Goal: Check status: Check status

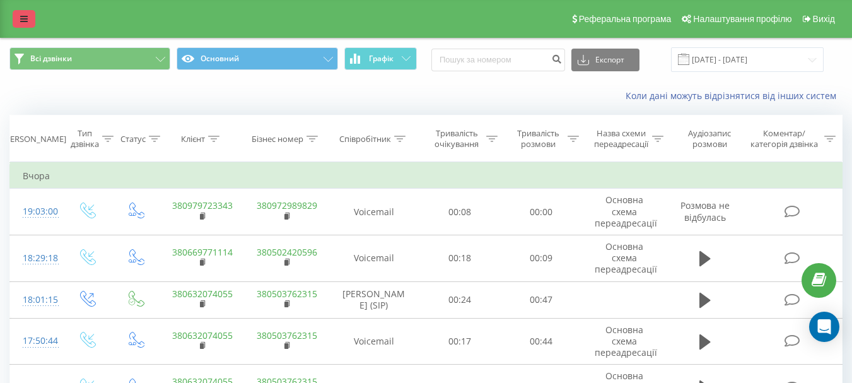
click at [19, 24] on link at bounding box center [24, 19] width 23 height 18
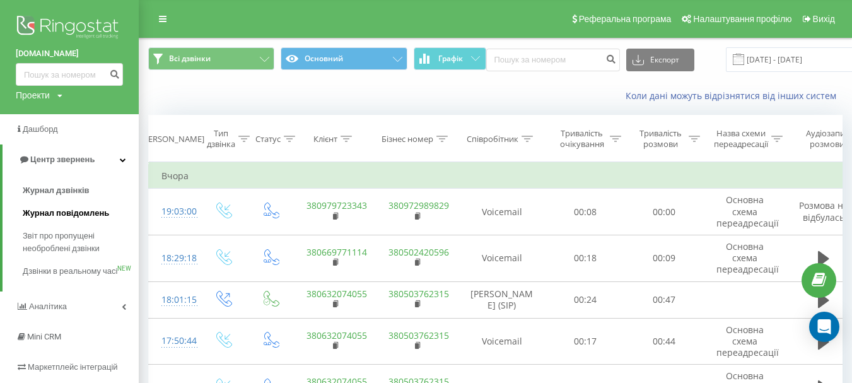
drag, startPoint x: 63, startPoint y: 242, endPoint x: 93, endPoint y: 216, distance: 39.3
click at [62, 242] on span "Звіт про пропущені необроблені дзвінки" at bounding box center [78, 242] width 110 height 25
click at [71, 247] on span "Звіт про пропущені необроблені дзвінки" at bounding box center [78, 242] width 110 height 25
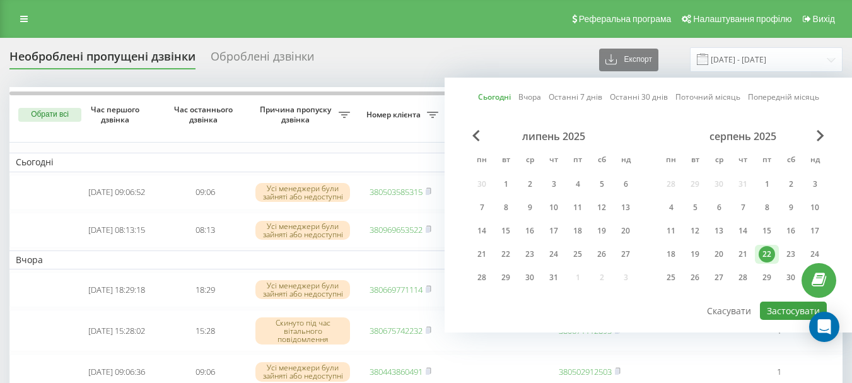
click at [770, 307] on button "Застосувати" at bounding box center [793, 310] width 67 height 18
type input "[DATE] - [DATE]"
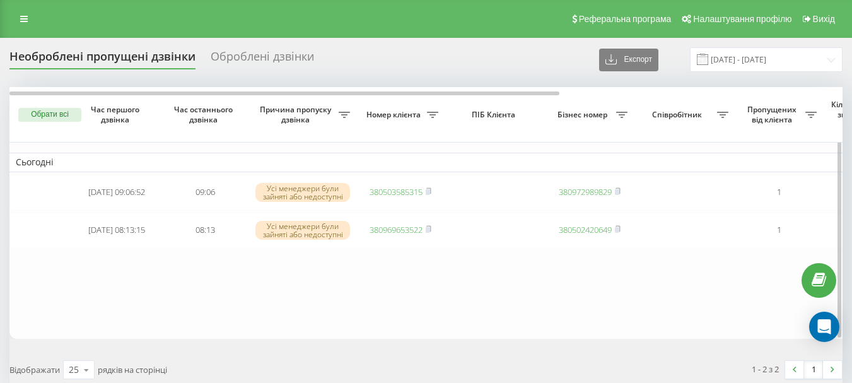
click at [438, 320] on table "Сьогодні 2025-08-22 09:06:52 09:06 Усі менеджери були зайняті або недоступні 38…" at bounding box center [639, 213] width 1261 height 252
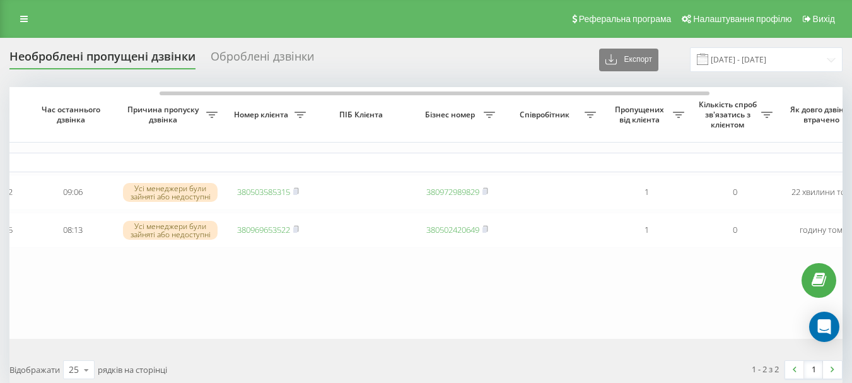
scroll to position [0, 170]
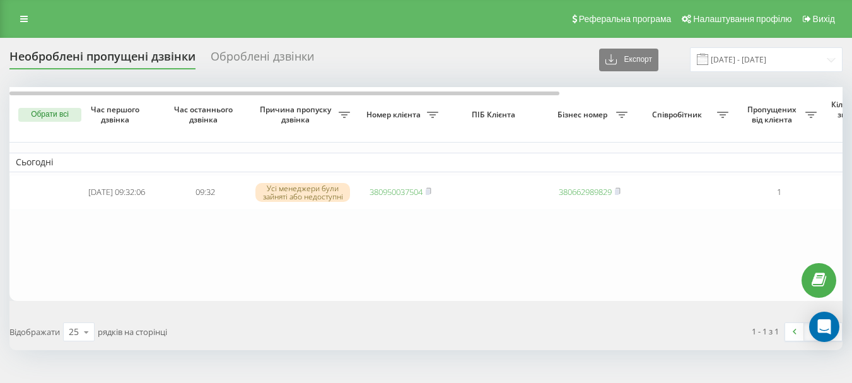
click at [404, 268] on table "Сьогодні 2025-08-22 09:32:06 09:32 Усі менеджери були зайняті або недоступні 38…" at bounding box center [639, 193] width 1261 height 213
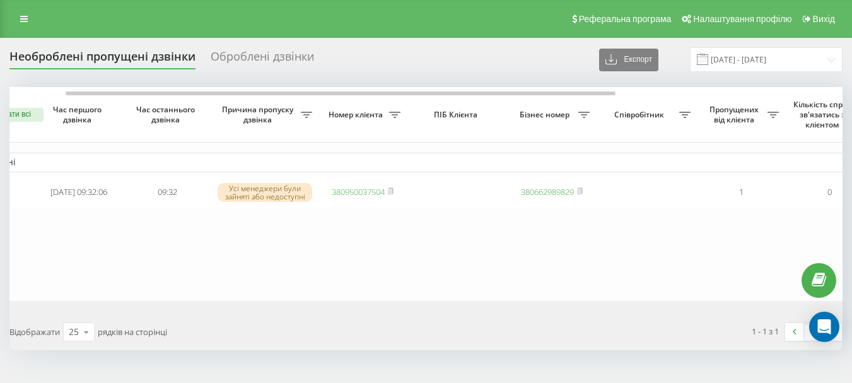
scroll to position [0, 57]
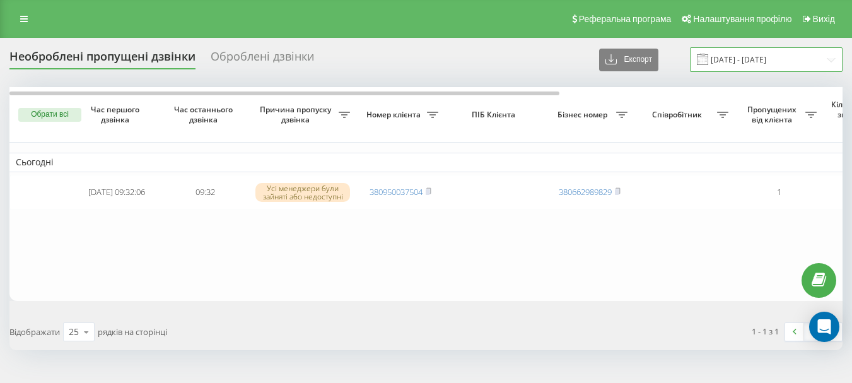
click at [750, 61] on input "[DATE] - [DATE]" at bounding box center [766, 59] width 153 height 25
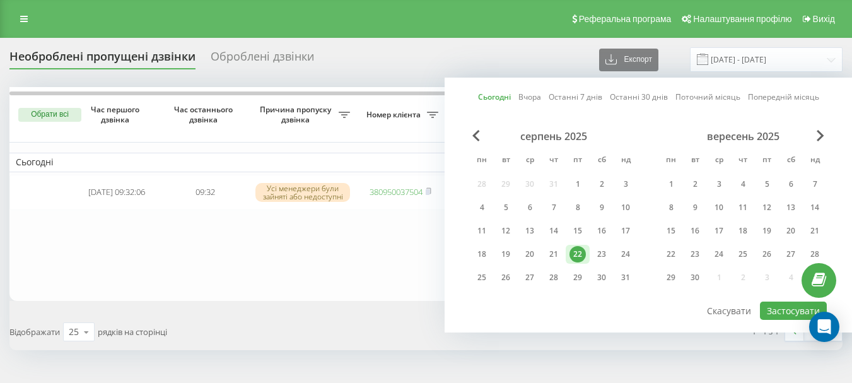
click at [528, 93] on link "Вчора" at bounding box center [529, 97] width 23 height 12
click at [790, 308] on button "Застосувати" at bounding box center [793, 310] width 67 height 18
type input "[DATE] - [DATE]"
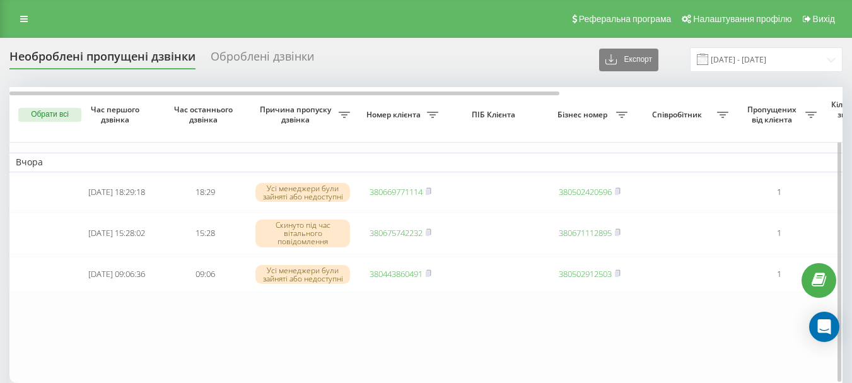
click at [473, 334] on table "Вчора [DATE] 18:29:18 18:29 Усі менеджери були зайняті або недоступні 380669771…" at bounding box center [639, 235] width 1261 height 296
click at [733, 57] on input "21.08.2025 - 21.08.2025" at bounding box center [766, 59] width 153 height 25
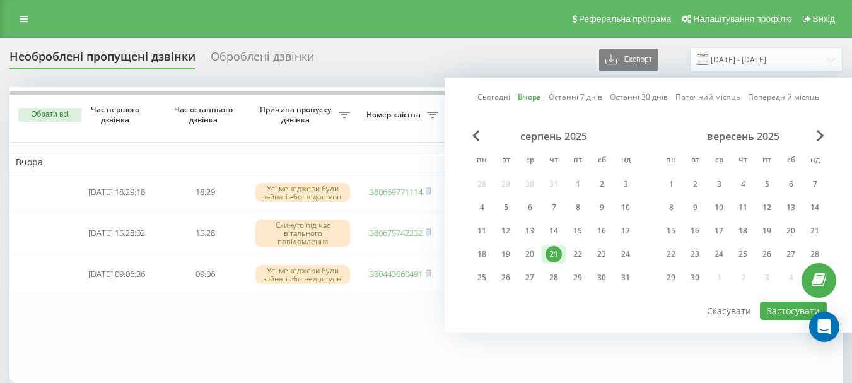
click at [499, 98] on link "Сьогодні" at bounding box center [493, 97] width 33 height 12
click at [780, 308] on button "Застосувати" at bounding box center [793, 310] width 67 height 18
type input "[DATE] - [DATE]"
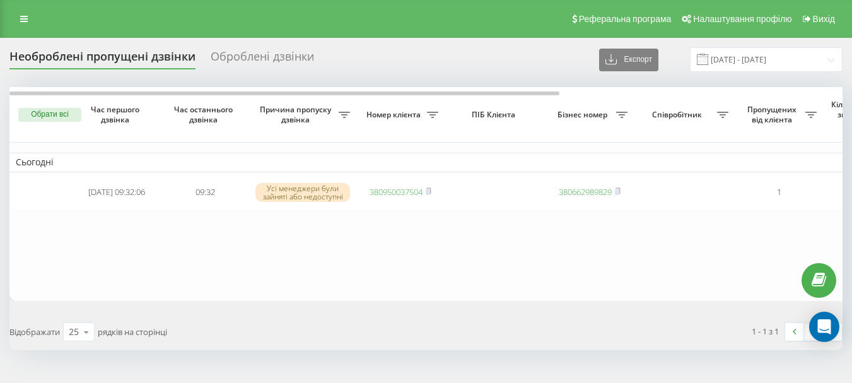
click at [247, 265] on table "Сьогодні [DATE] 09:32:06 09:32 Усі менеджери були зайняті або недоступні 380950…" at bounding box center [639, 193] width 1261 height 213
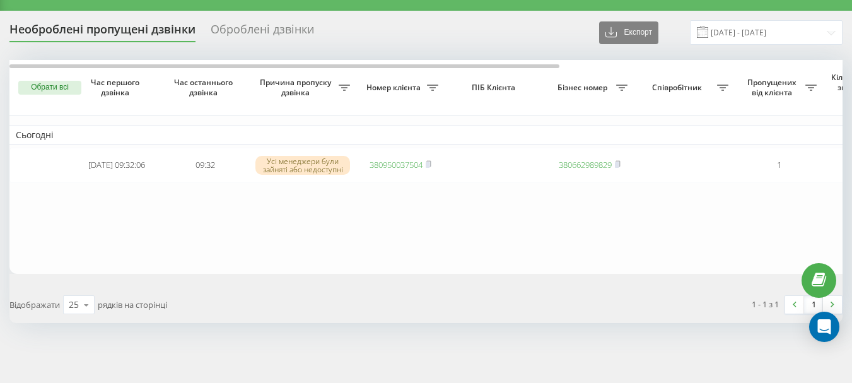
click at [478, 257] on table "Сьогодні [DATE] 09:32:06 09:32 Усі менеджери були зайняті або недоступні 380950…" at bounding box center [639, 166] width 1261 height 213
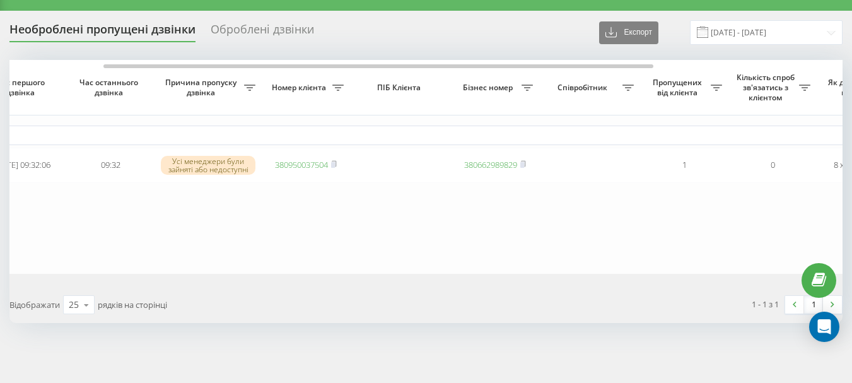
scroll to position [0, 189]
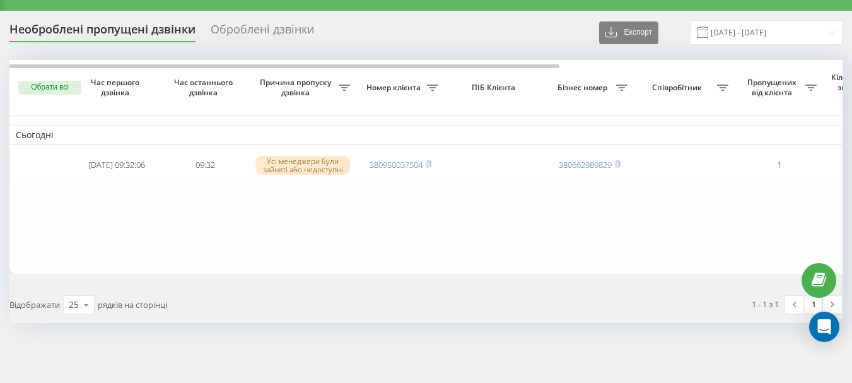
click at [335, 193] on table "Сьогодні 2025-08-22 09:32:06 09:32 Усі менеджери були зайняті або недоступні 38…" at bounding box center [639, 166] width 1261 height 213
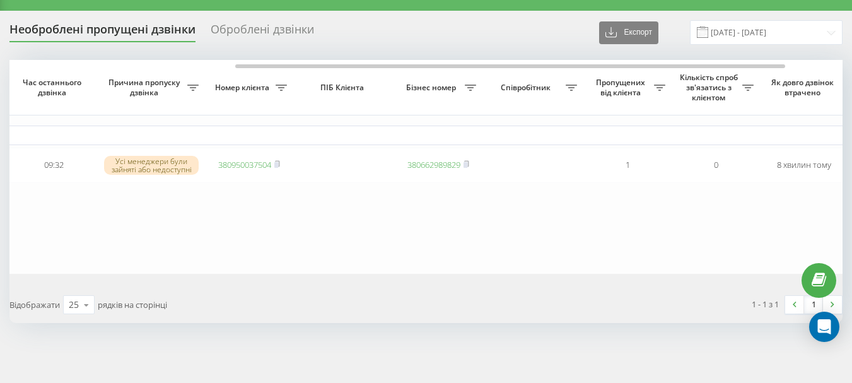
scroll to position [0, 227]
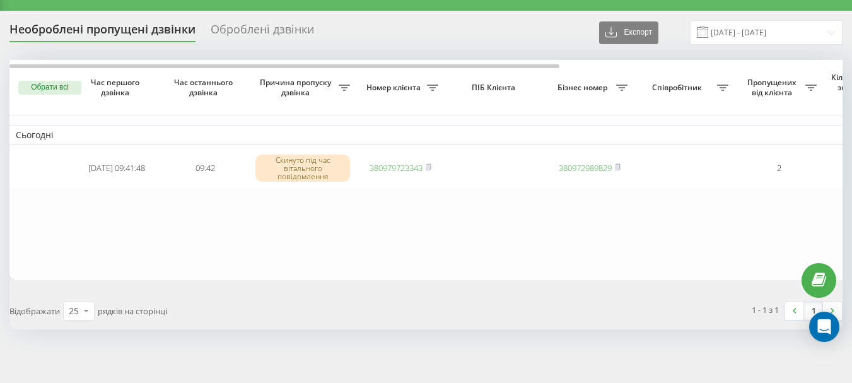
click at [279, 232] on table "Сьогодні [DATE] 09:41:48 09:42 Скинуто під час вітального повідомлення 38097972…" at bounding box center [639, 169] width 1261 height 219
click at [313, 239] on table "Сьогодні 2025-08-22 09:41:48 09:42 Скинуто під час вітального повідомлення 3809…" at bounding box center [639, 169] width 1261 height 219
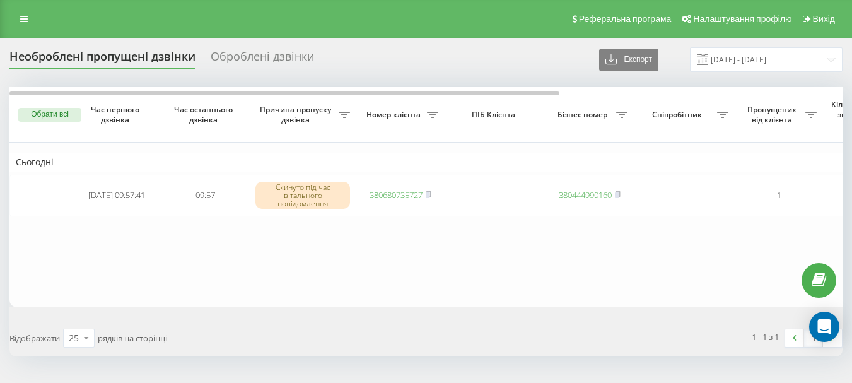
scroll to position [27, 0]
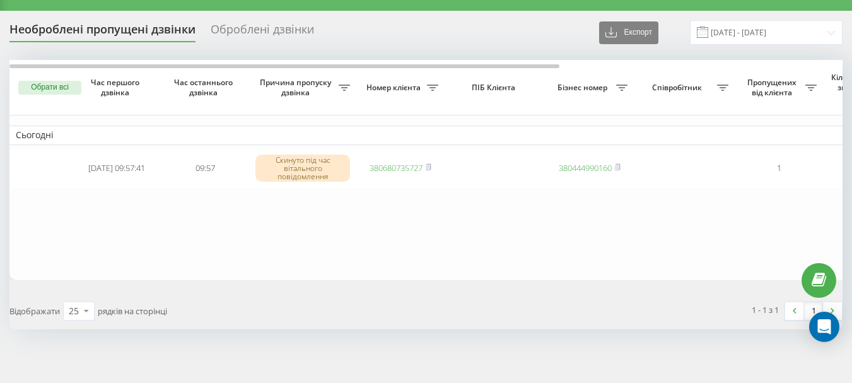
click at [330, 258] on table "Сьогодні [DATE] 09:57:41 09:57 Скинуто під час вітального повідомлення 38068073…" at bounding box center [639, 169] width 1261 height 219
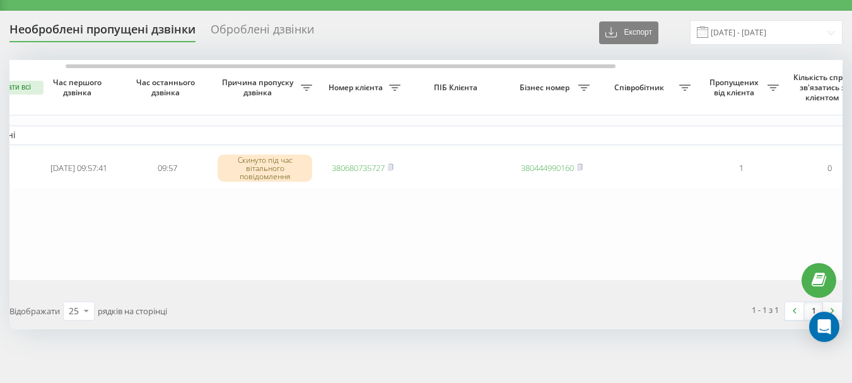
scroll to position [0, 57]
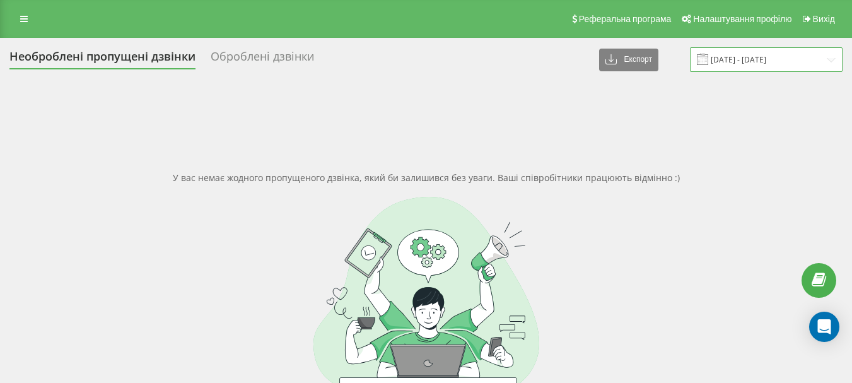
click at [749, 54] on input "[DATE] - [DATE]" at bounding box center [766, 59] width 153 height 25
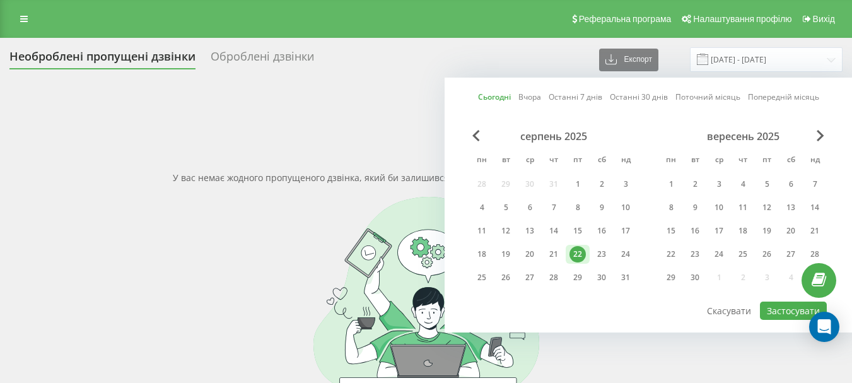
click at [526, 97] on link "Вчора" at bounding box center [529, 97] width 23 height 12
click at [774, 307] on button "Застосувати" at bounding box center [793, 310] width 67 height 18
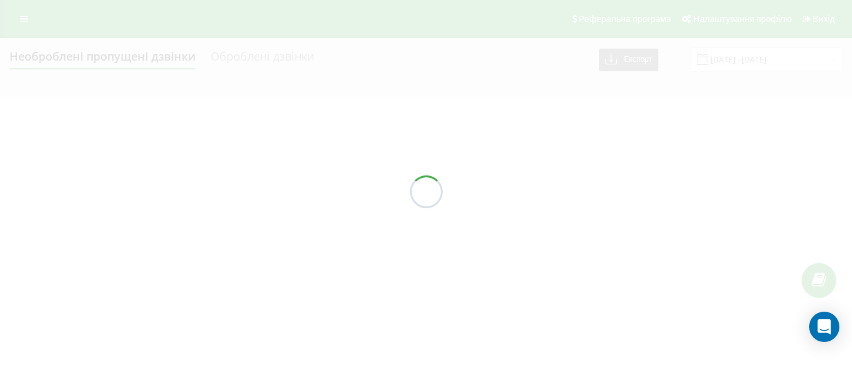
type input "[DATE] - [DATE]"
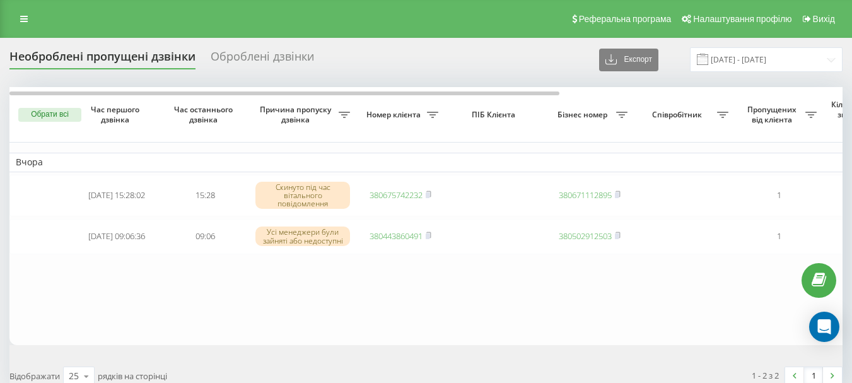
click at [435, 313] on table "Вчора 2025-08-21 15:28:02 15:28 Скинуто під час вітального повідомлення 3806757…" at bounding box center [639, 215] width 1261 height 257
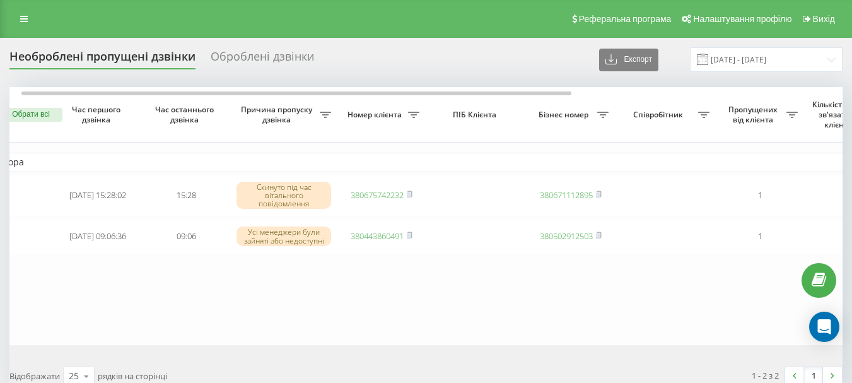
scroll to position [0, 38]
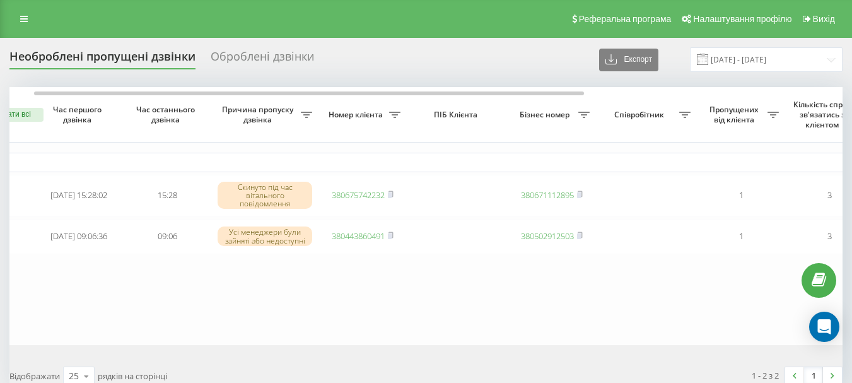
scroll to position [0, 57]
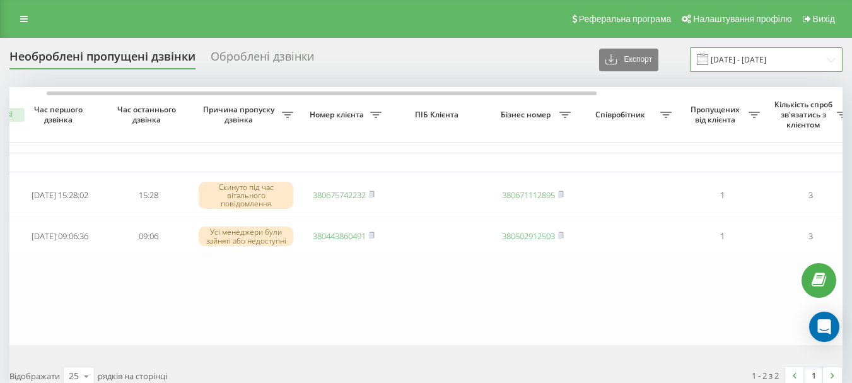
click at [750, 64] on input "[DATE] - [DATE]" at bounding box center [766, 59] width 153 height 25
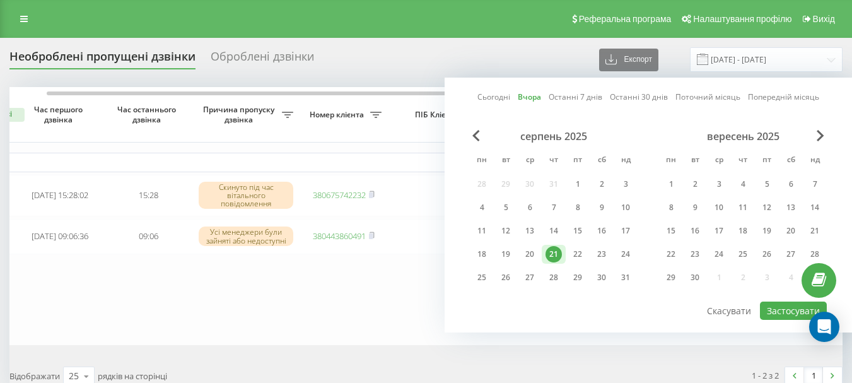
click at [494, 93] on link "Сьогодні" at bounding box center [493, 97] width 33 height 12
drag, startPoint x: 776, startPoint y: 304, endPoint x: 767, endPoint y: 290, distance: 16.8
click at [774, 306] on button "Застосувати" at bounding box center [793, 310] width 67 height 18
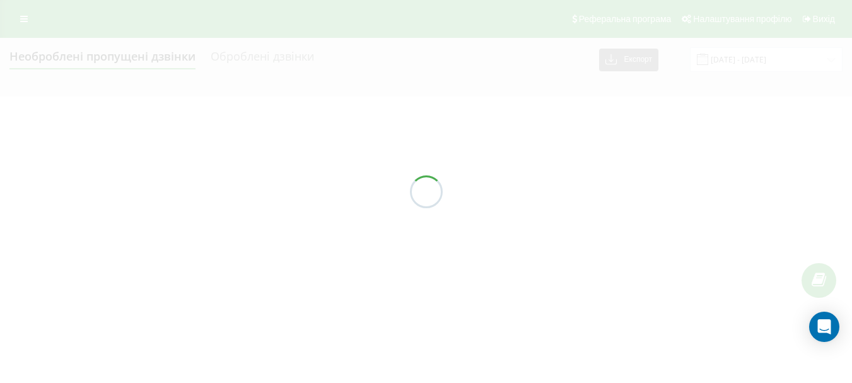
type input "[DATE] - [DATE]"
